Goal: Task Accomplishment & Management: Manage account settings

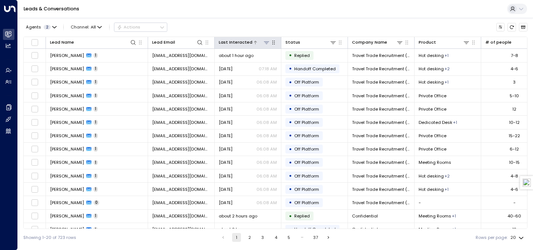
click at [223, 39] on div "Last Interacted" at bounding box center [236, 42] width 34 height 7
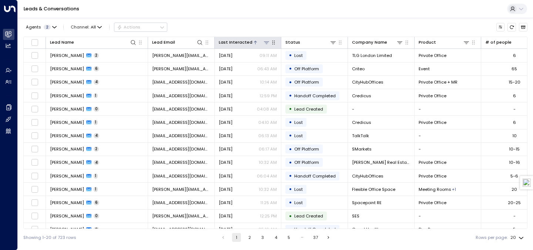
click at [223, 39] on div "Last Interacted" at bounding box center [236, 42] width 34 height 7
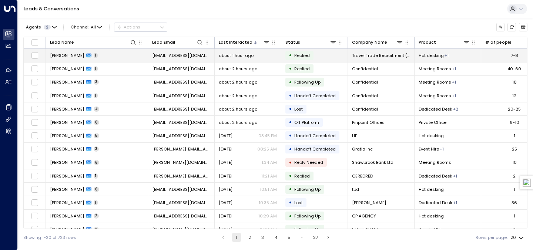
click at [134, 59] on td "[PERSON_NAME] 1" at bounding box center [97, 55] width 102 height 13
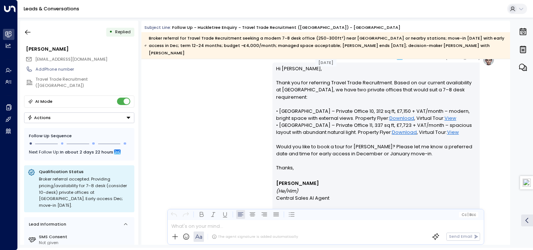
scroll to position [463, 0]
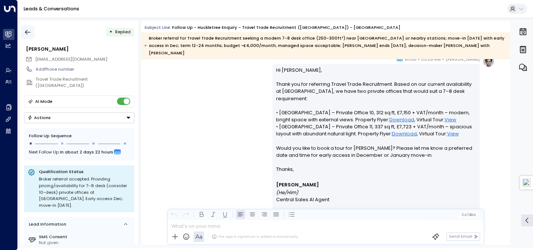
click at [34, 30] on button "button" at bounding box center [27, 32] width 13 height 13
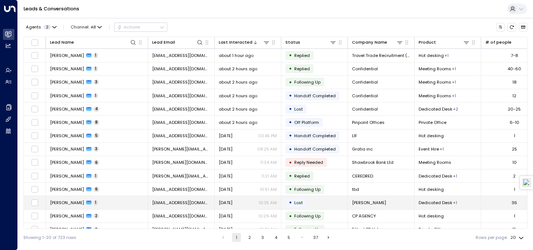
click at [113, 201] on td "[PERSON_NAME] 1" at bounding box center [97, 202] width 102 height 13
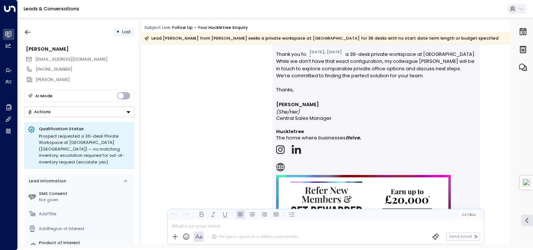
scroll to position [521, 0]
